Goal: Task Accomplishment & Management: Use online tool/utility

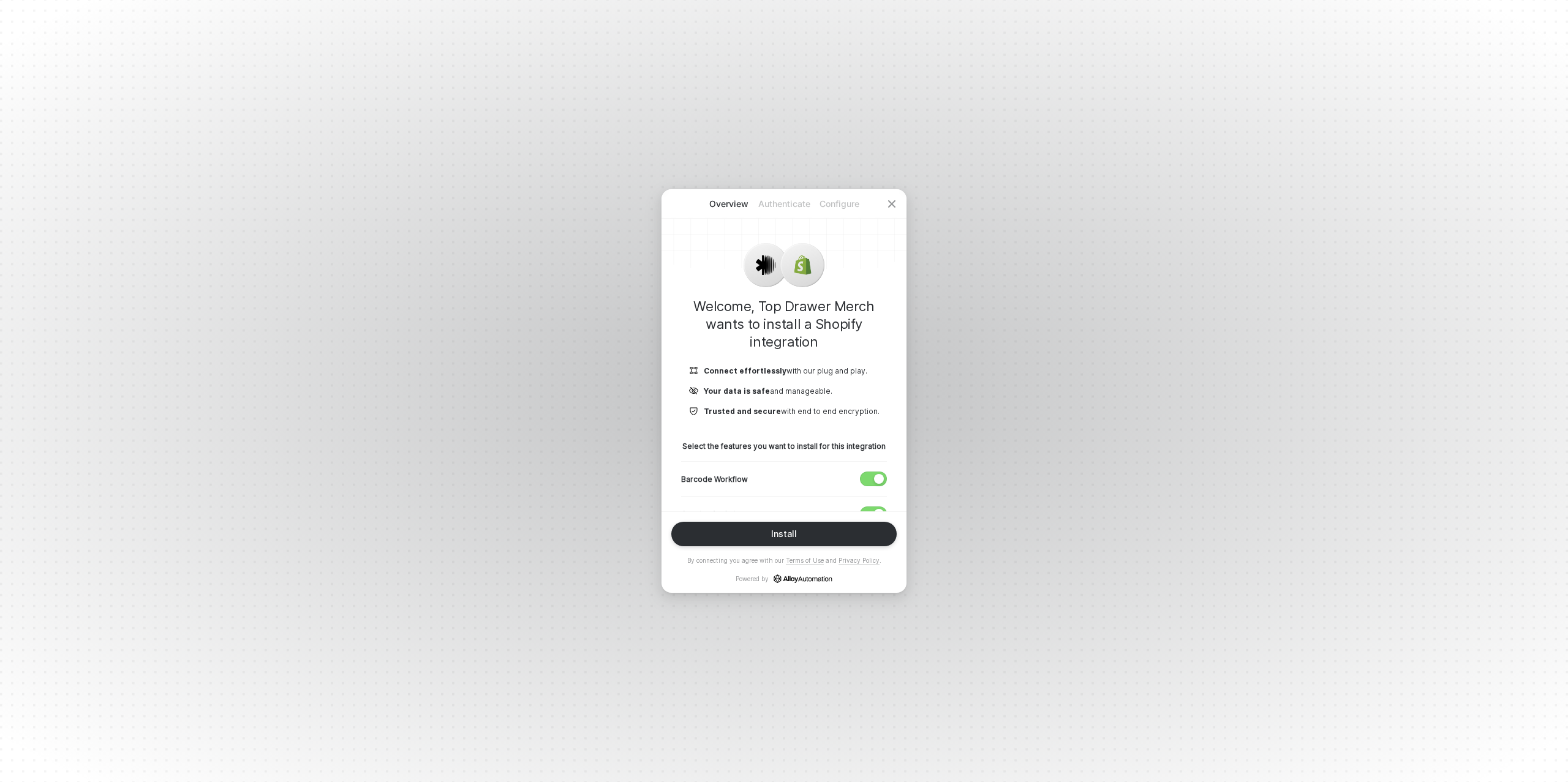
scroll to position [68, 0]
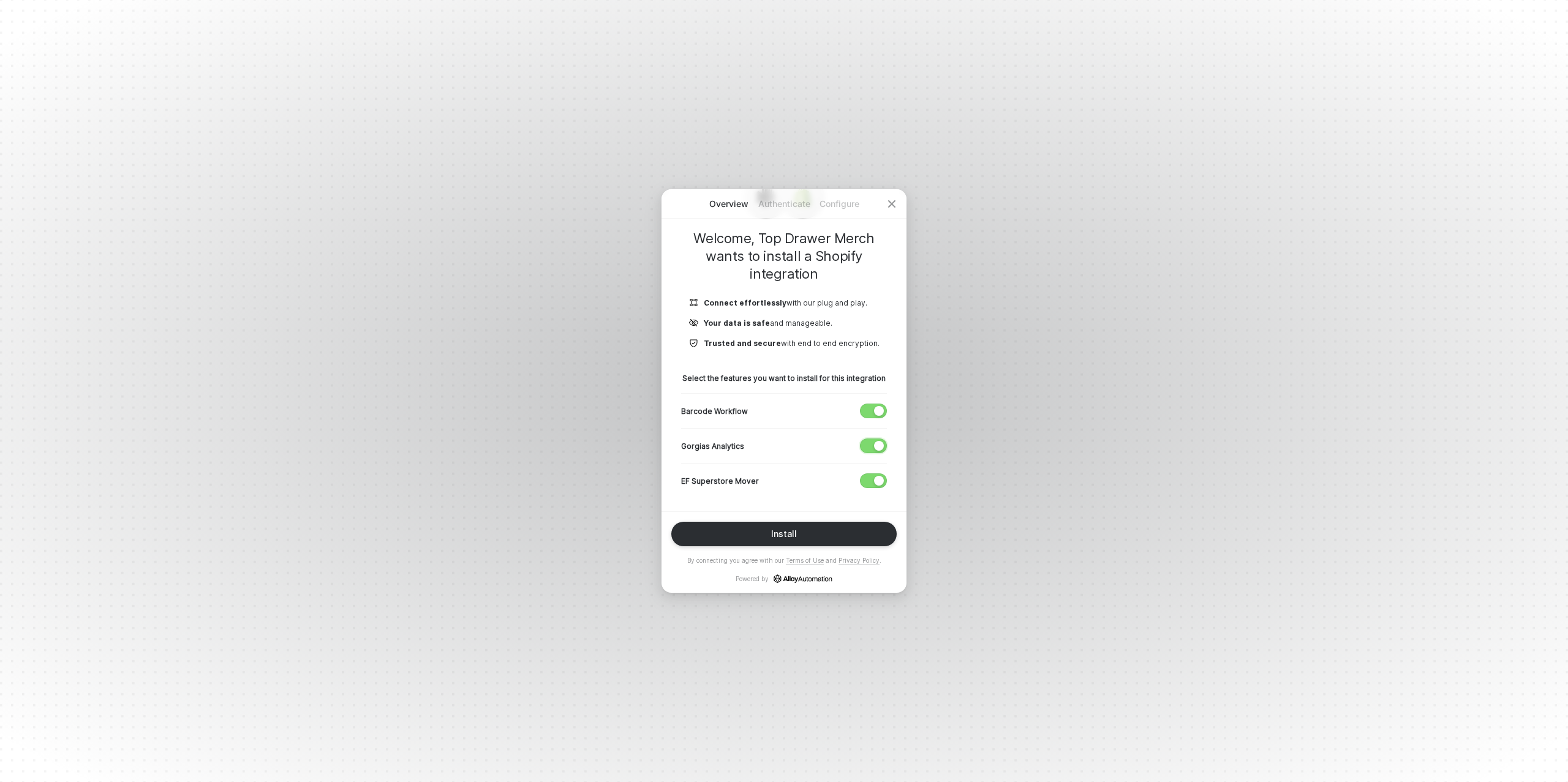
click at [880, 445] on div "button" at bounding box center [878, 445] width 10 height 10
click at [882, 416] on button "button" at bounding box center [873, 411] width 27 height 15
click at [801, 529] on button "Install" at bounding box center [784, 534] width 226 height 25
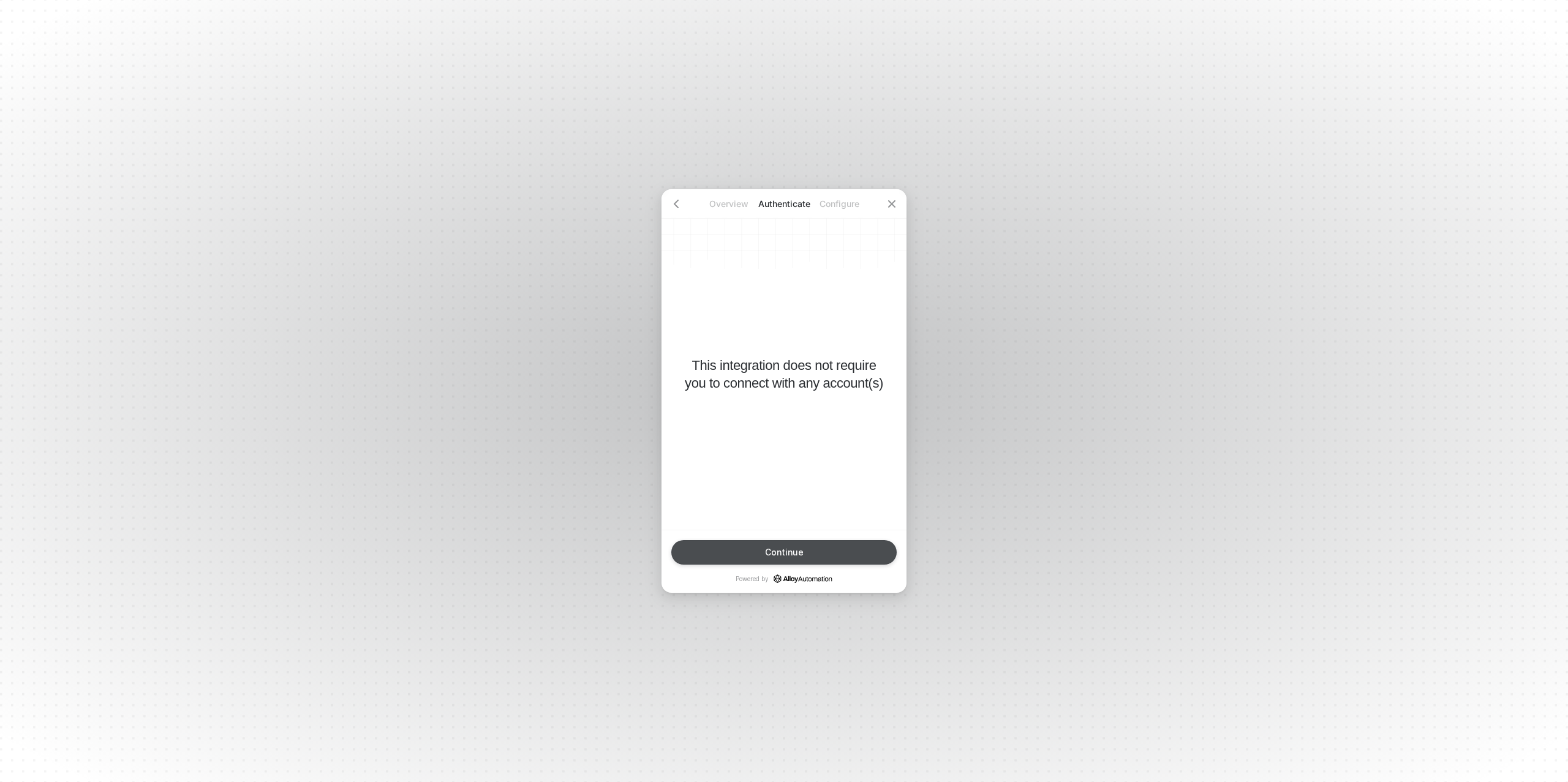
click at [794, 546] on button "Continue" at bounding box center [784, 552] width 226 height 25
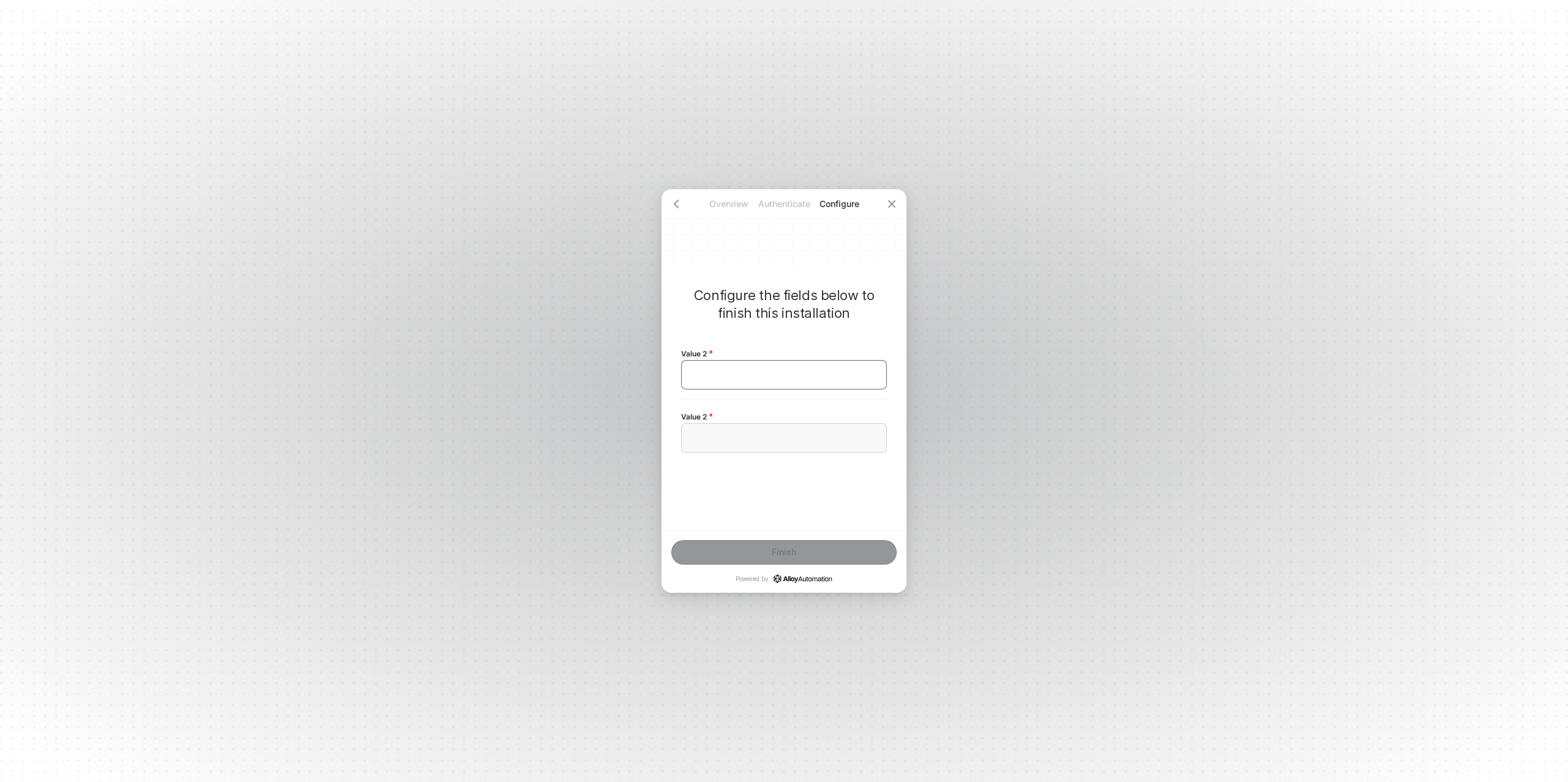
click at [748, 381] on div "﻿" at bounding box center [783, 375] width 206 height 29
click at [736, 377] on div "﻿" at bounding box center [784, 375] width 185 height 10
click at [745, 432] on div "﻿" at bounding box center [784, 437] width 185 height 10
click at [785, 558] on button "Finish" at bounding box center [784, 552] width 226 height 25
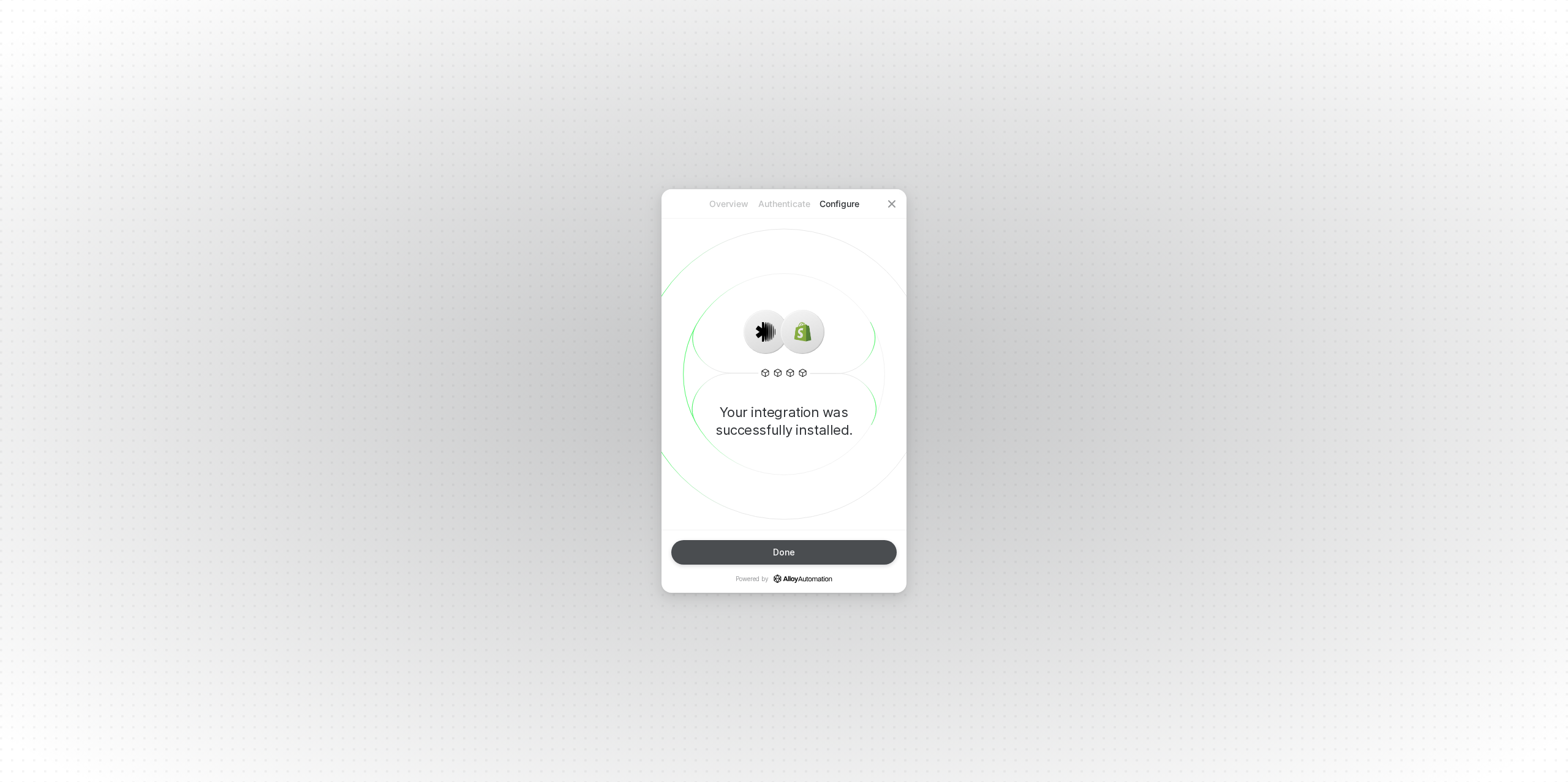
click at [794, 554] on div "Done" at bounding box center [783, 552] width 22 height 10
